Goal: Transaction & Acquisition: Book appointment/travel/reservation

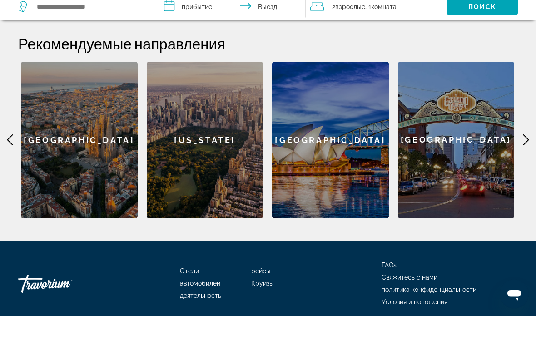
scroll to position [370, 0]
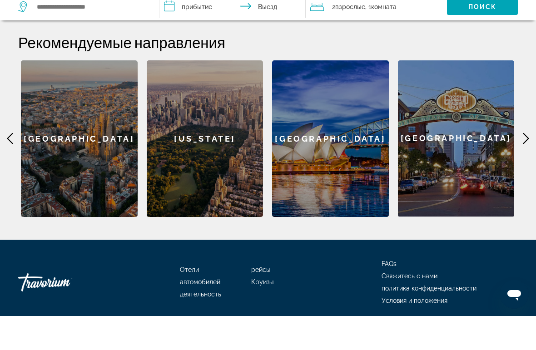
click at [98, 117] on div "[GEOGRAPHIC_DATA]" at bounding box center [79, 172] width 117 height 157
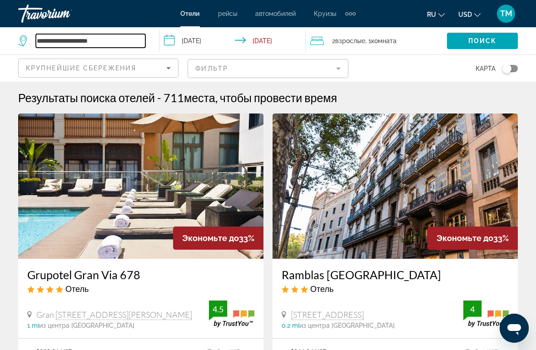
click at [129, 44] on input "**********" at bounding box center [90, 41] width 109 height 14
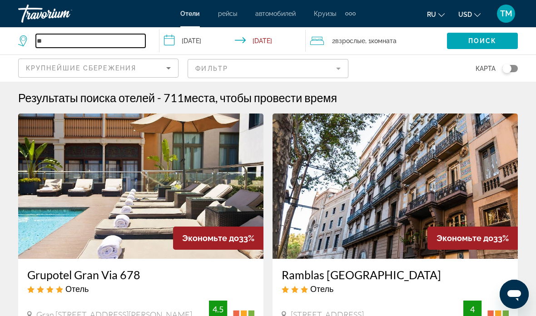
type input "*"
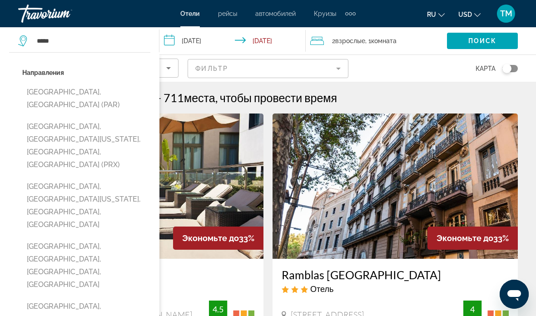
click at [94, 94] on button "[GEOGRAPHIC_DATA], [GEOGRAPHIC_DATA] (PAR)" at bounding box center [86, 99] width 128 height 30
type input "**********"
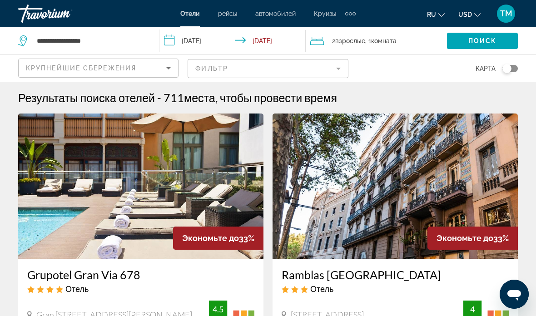
click at [482, 39] on span "Поиск" at bounding box center [482, 40] width 29 height 7
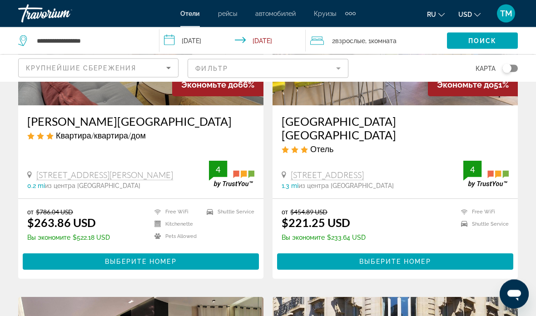
scroll to position [153, 0]
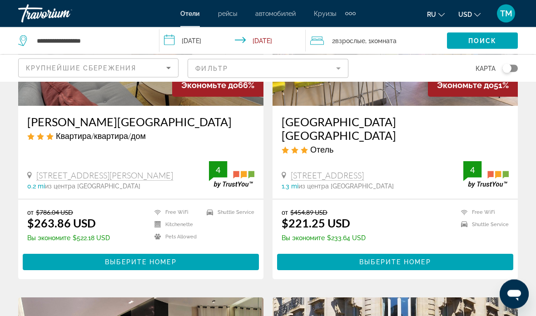
click at [411, 171] on div "[STREET_ADDRESS]" at bounding box center [373, 176] width 182 height 10
click at [402, 259] on span "Выберите номер" at bounding box center [394, 262] width 71 height 7
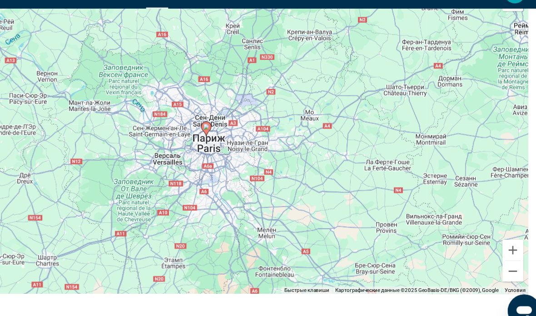
scroll to position [1066, 0]
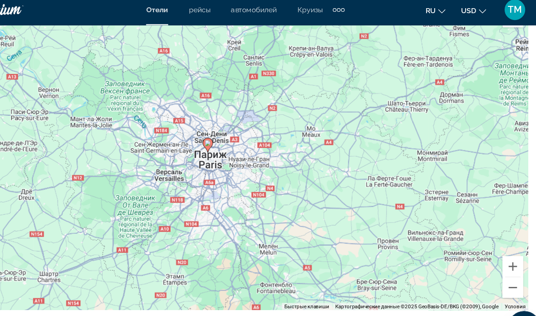
click at [495, 238] on button "Увеличить" at bounding box center [504, 240] width 18 height 18
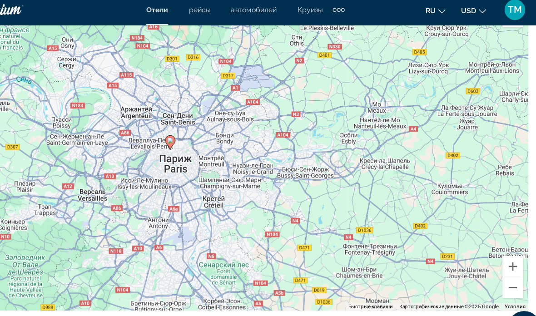
click at [495, 234] on button "Увеличить" at bounding box center [504, 240] width 18 height 18
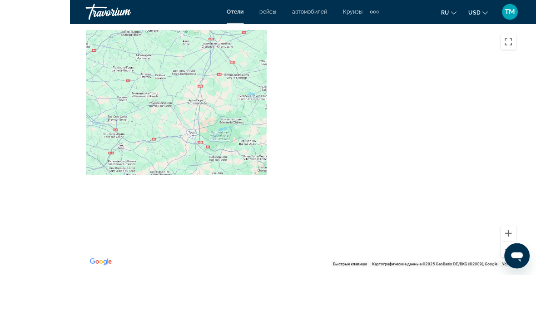
scroll to position [1093, 0]
